Goal: Information Seeking & Learning: Learn about a topic

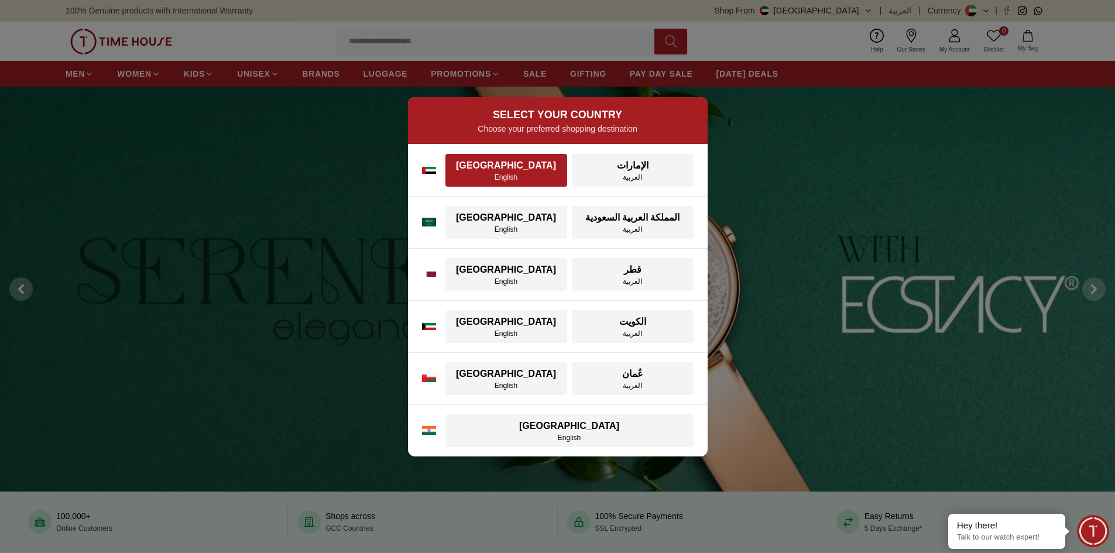
click at [537, 166] on div "[GEOGRAPHIC_DATA]" at bounding box center [506, 166] width 108 height 14
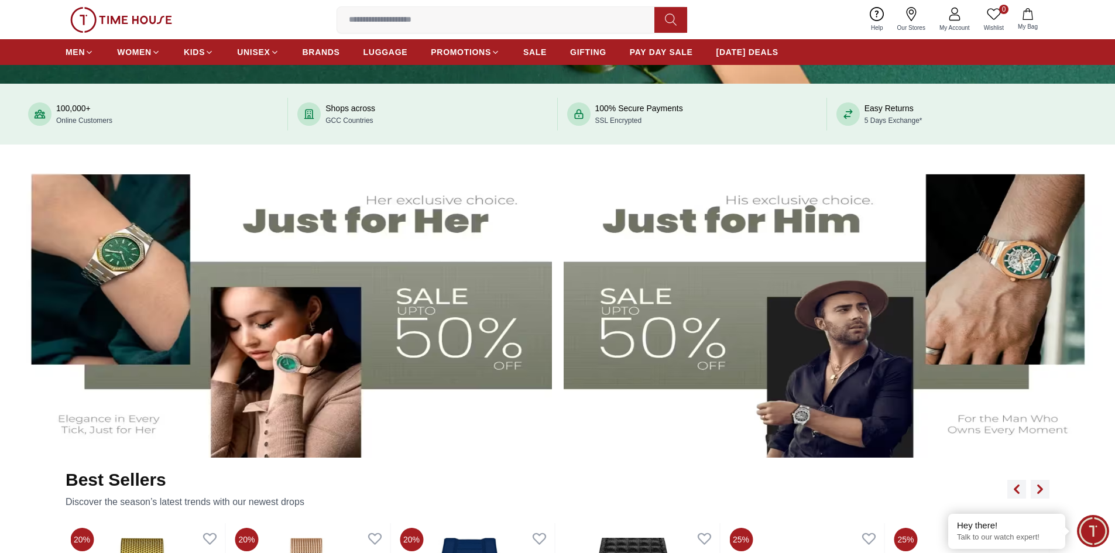
scroll to position [410, 0]
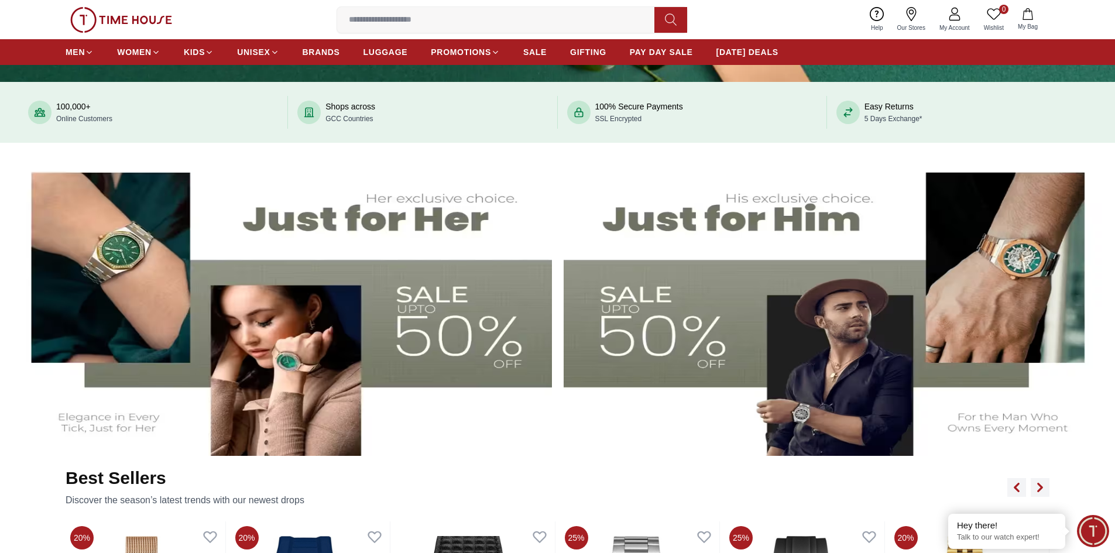
click at [663, 263] on img at bounding box center [835, 305] width 543 height 301
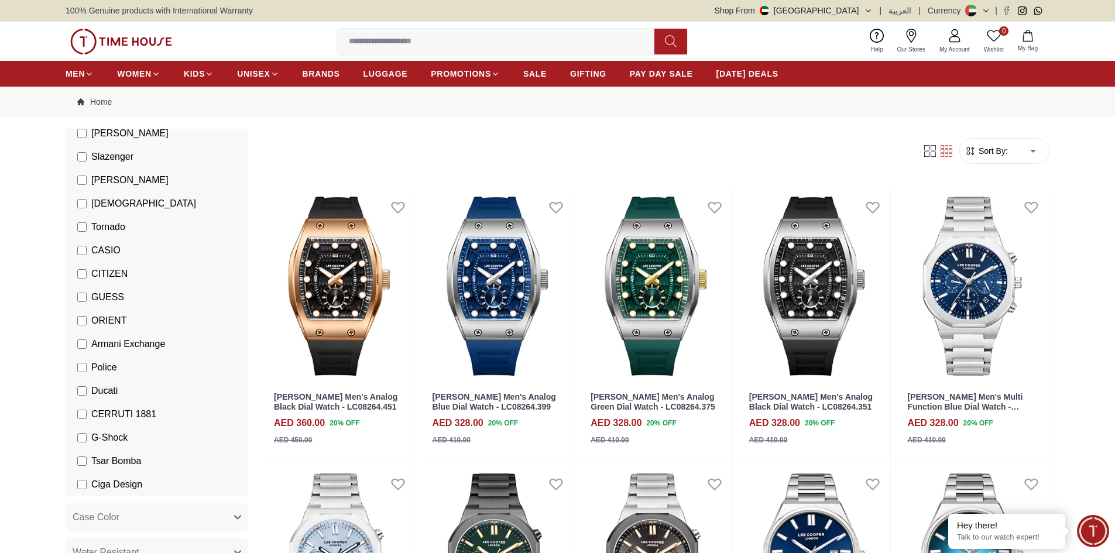
scroll to position [176, 0]
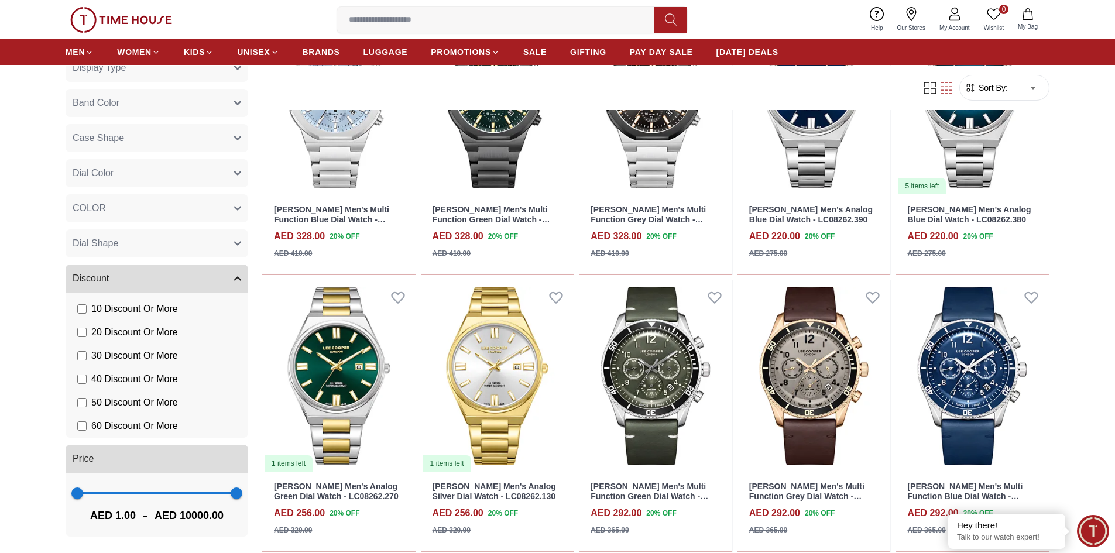
scroll to position [468, 0]
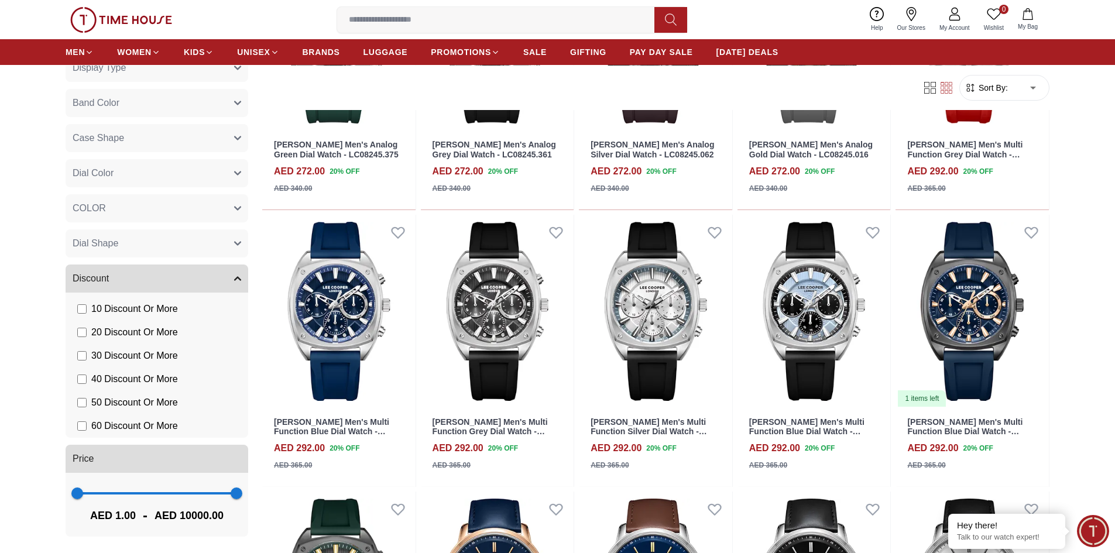
scroll to position [1639, 0]
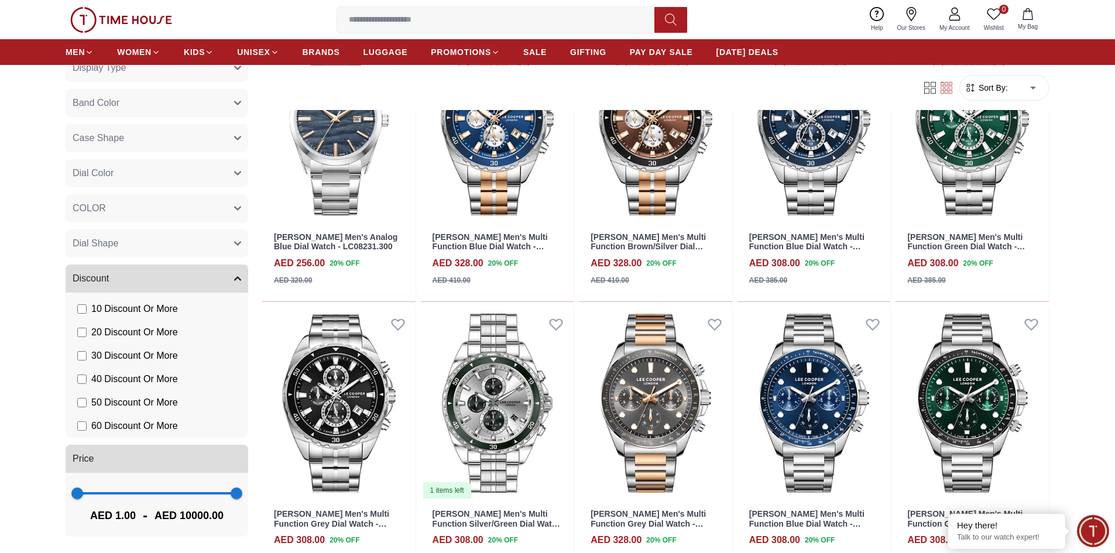
scroll to position [2692, 0]
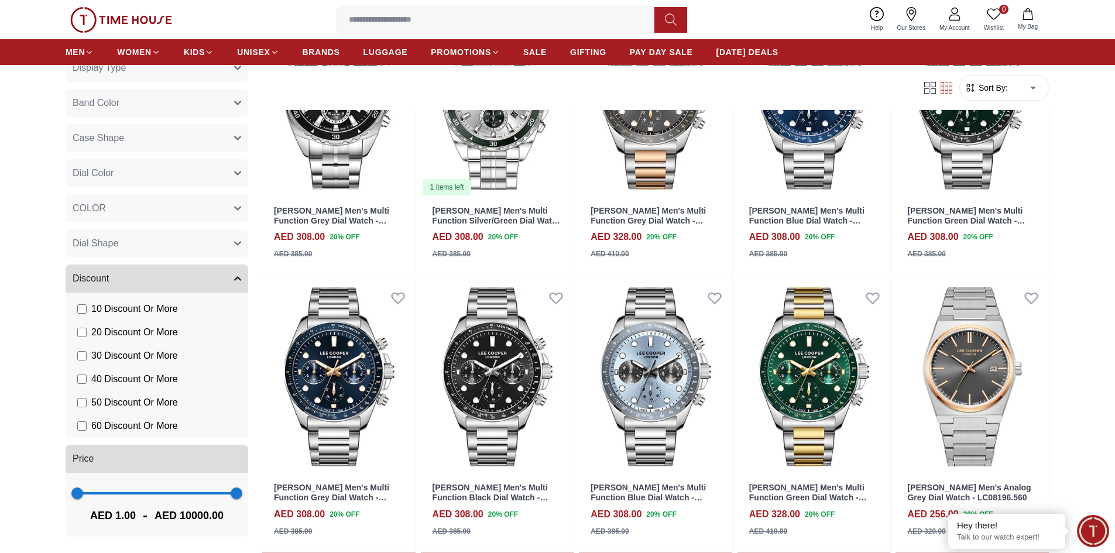
scroll to position [2985, 0]
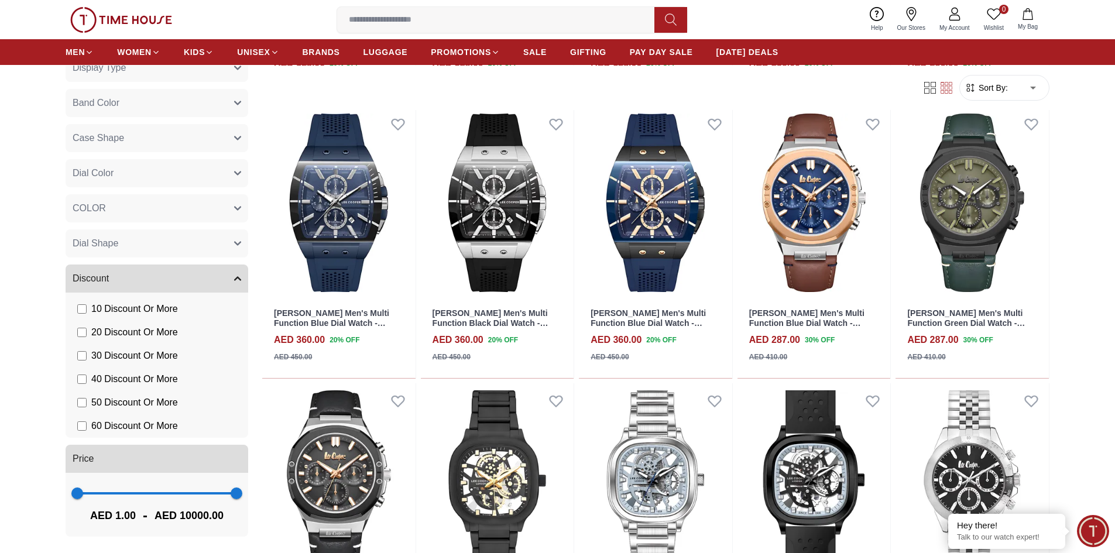
scroll to position [5150, 0]
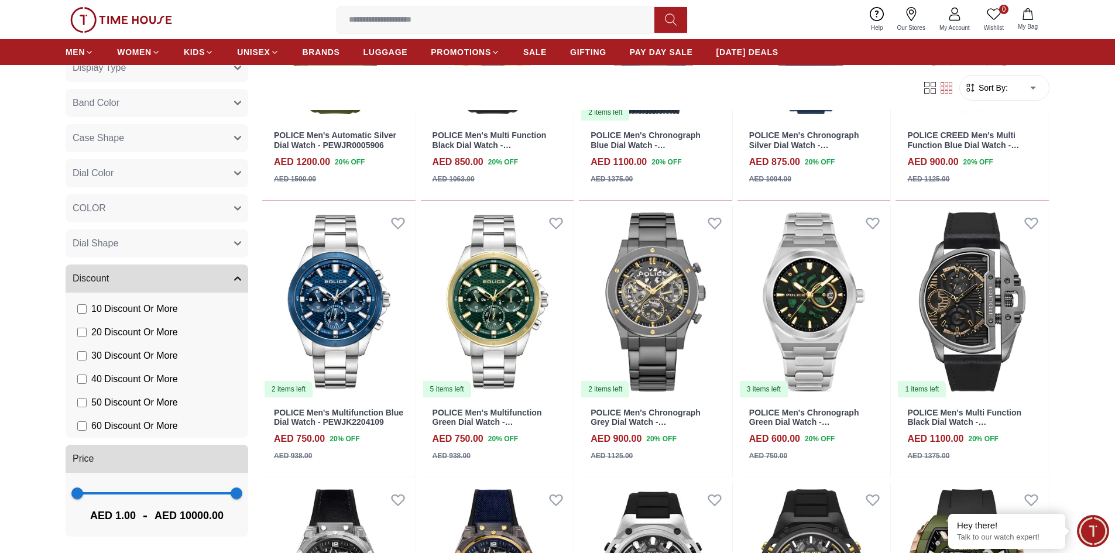
scroll to position [6145, 0]
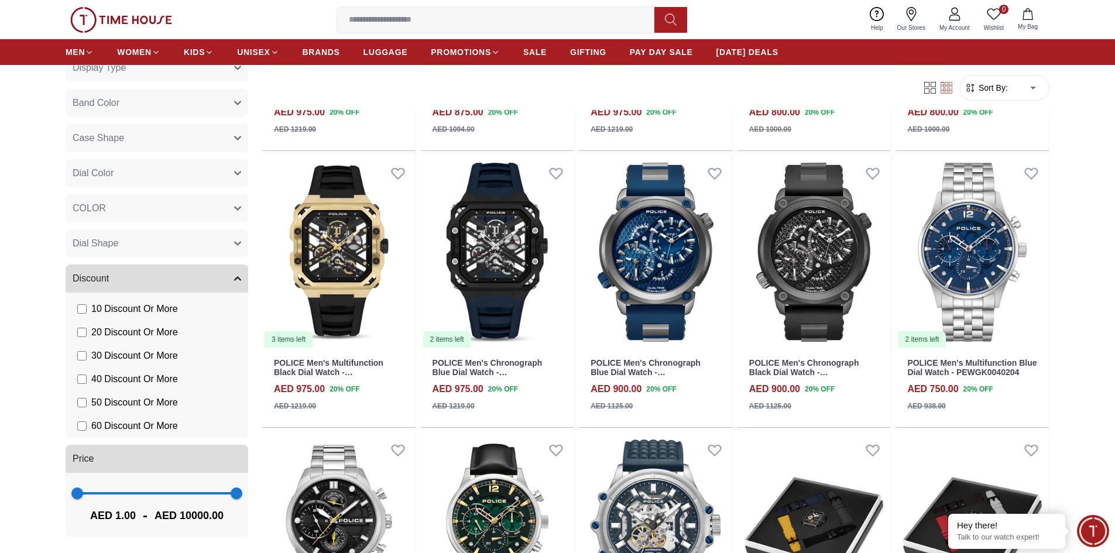
scroll to position [6965, 0]
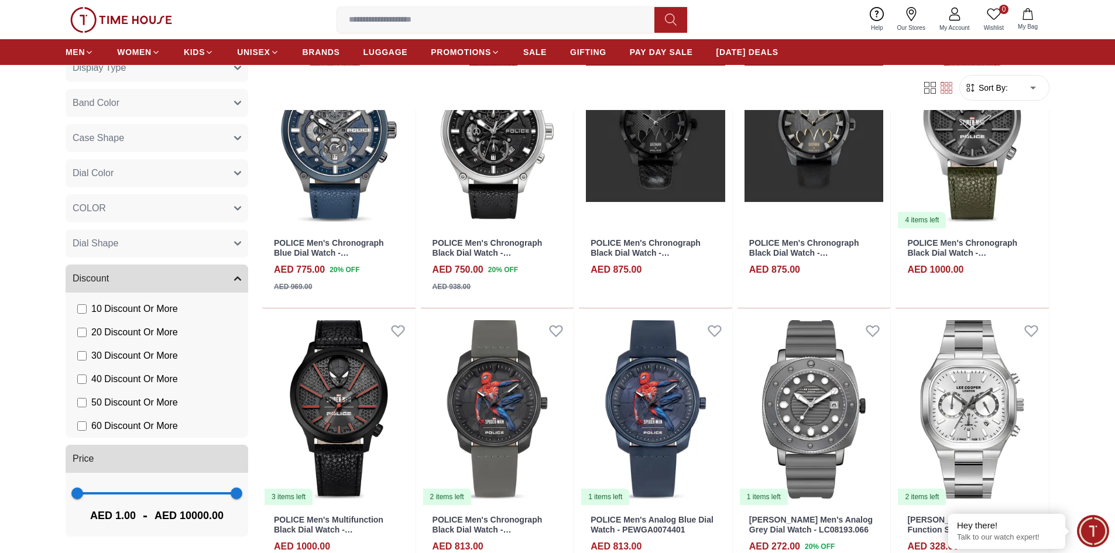
scroll to position [7667, 0]
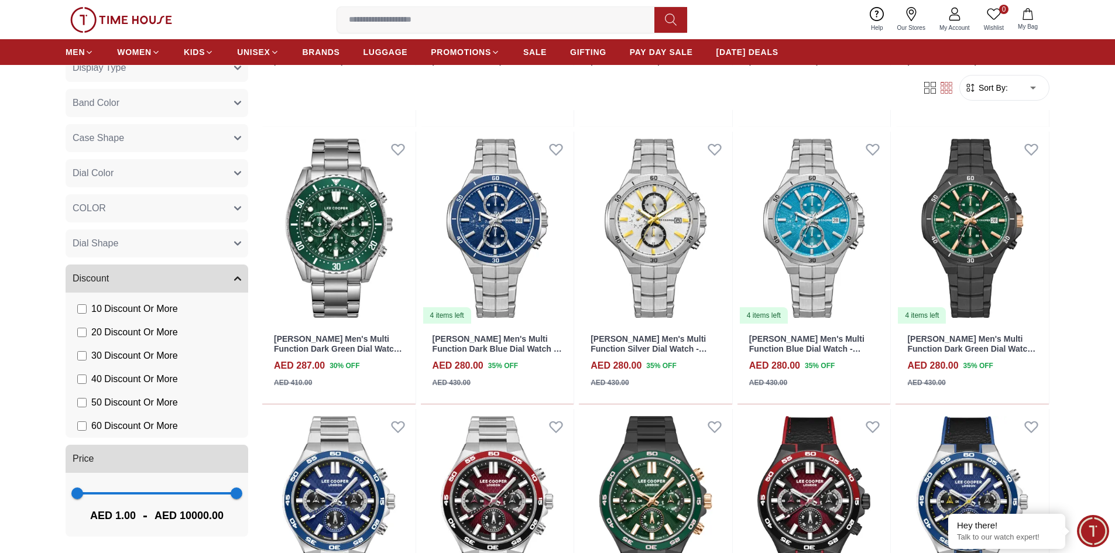
scroll to position [10008, 0]
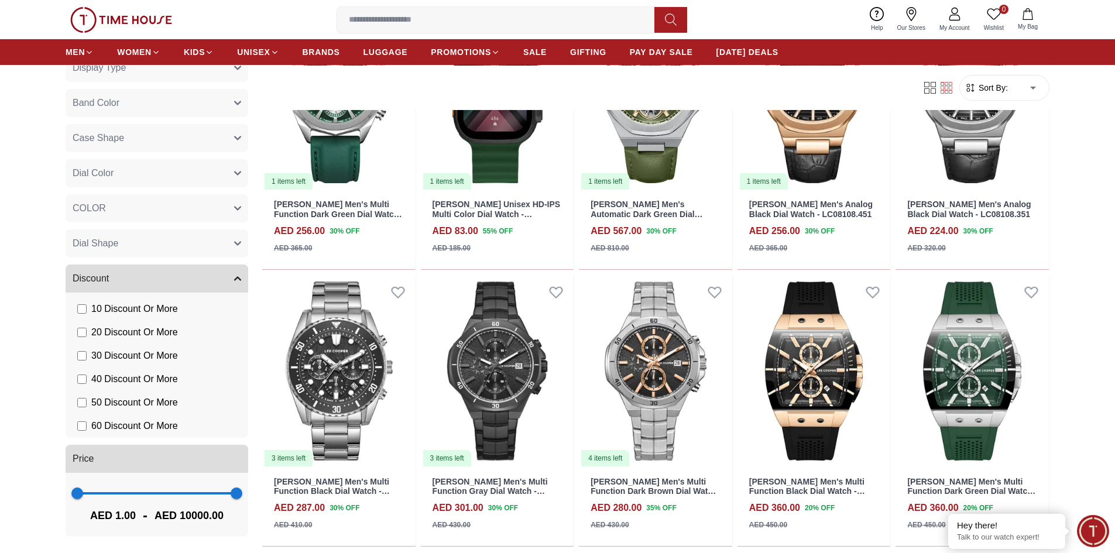
scroll to position [11296, 0]
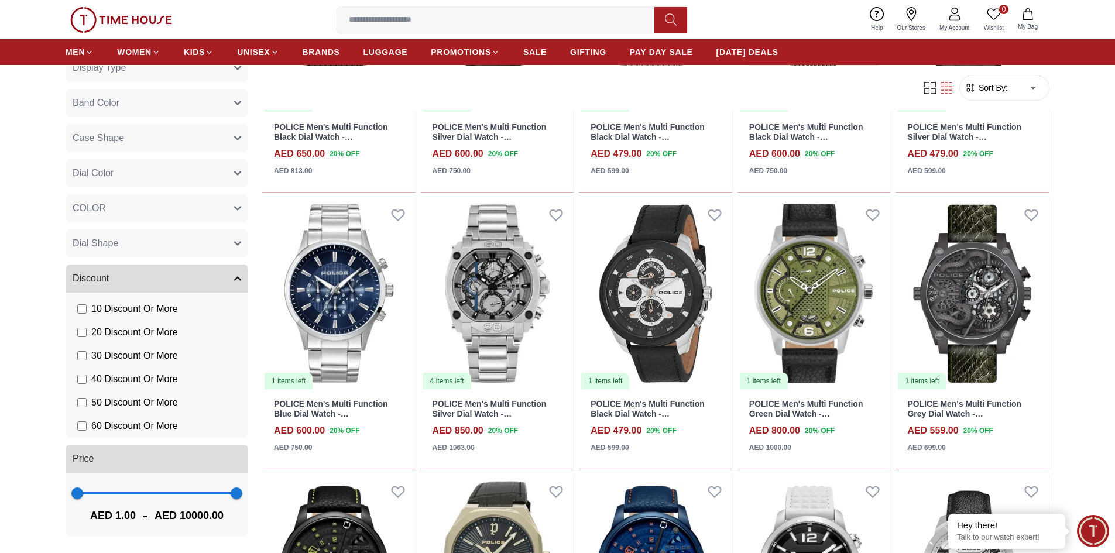
scroll to position [13871, 0]
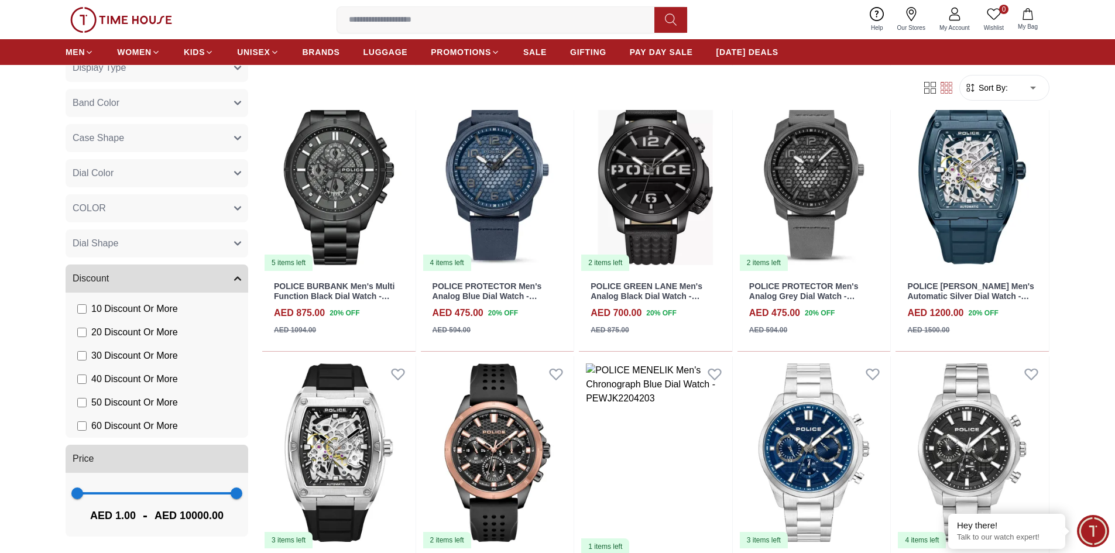
scroll to position [14515, 0]
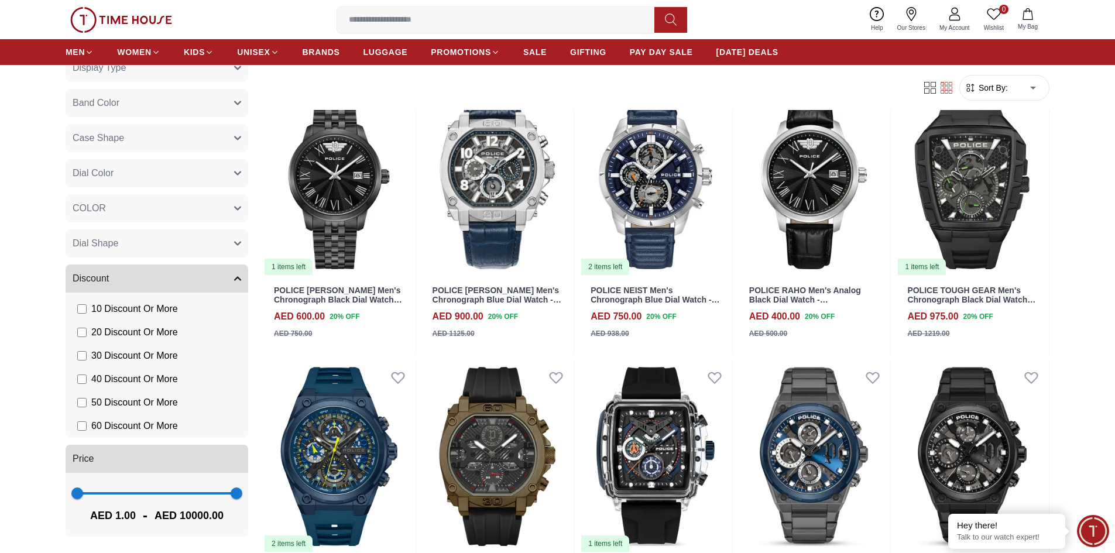
scroll to position [15276, 0]
